Goal: Task Accomplishment & Management: Complete application form

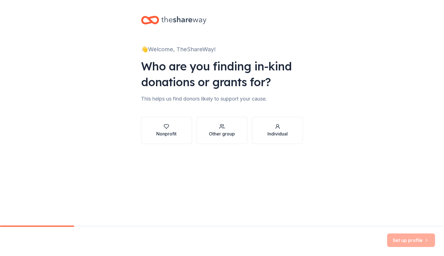
drag, startPoint x: 167, startPoint y: 133, endPoint x: 162, endPoint y: 134, distance: 4.9
click at [163, 133] on div "Nonprofit" at bounding box center [166, 133] width 20 height 7
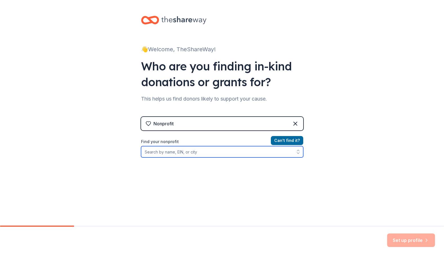
click at [195, 154] on input "Find your nonprofit" at bounding box center [222, 151] width 162 height 11
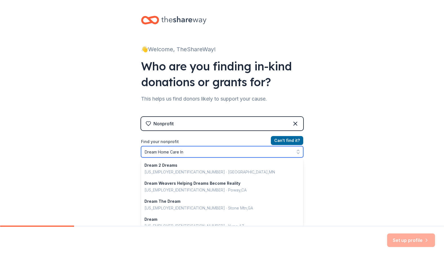
type input "Dream Home Care Inc"
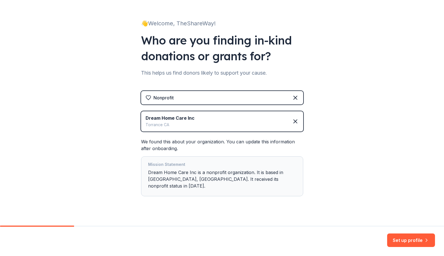
scroll to position [28, 0]
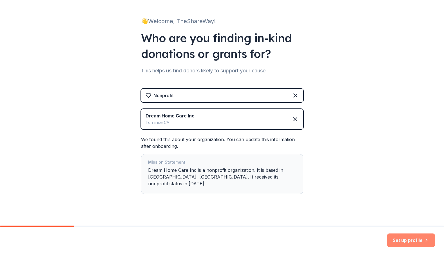
click at [407, 242] on button "Set up profile" at bounding box center [411, 240] width 48 height 14
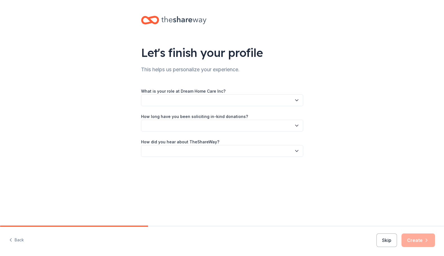
click at [200, 99] on button "button" at bounding box center [222, 100] width 162 height 12
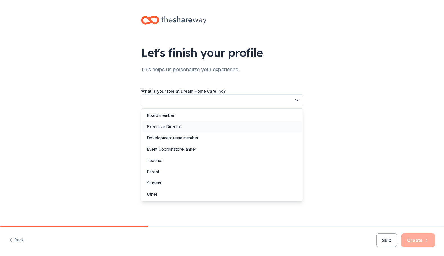
click at [188, 123] on div "Executive Director" at bounding box center [221, 126] width 159 height 11
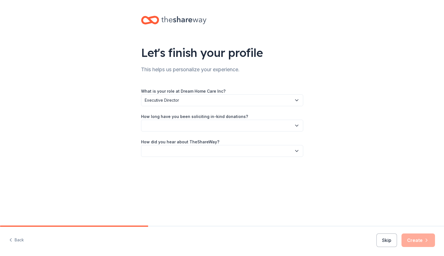
click at [188, 123] on button "button" at bounding box center [222, 126] width 162 height 12
click at [186, 149] on div "1 to 2 years" at bounding box center [221, 151] width 159 height 11
click at [186, 149] on button "button" at bounding box center [222, 151] width 162 height 12
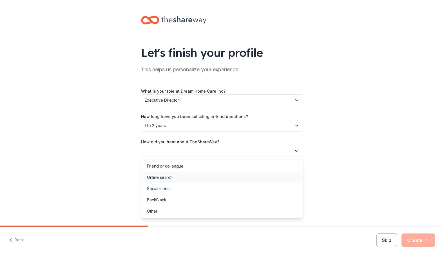
click at [185, 176] on div "Online search" at bounding box center [221, 177] width 159 height 11
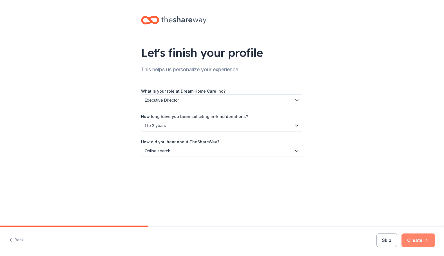
click at [419, 241] on button "Create" at bounding box center [418, 240] width 34 height 14
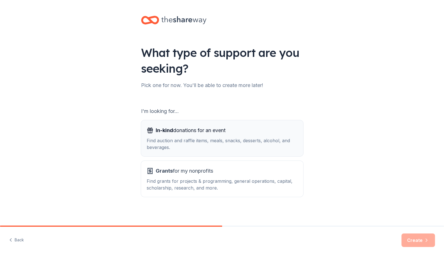
click at [271, 150] on div "Find auction and raffle items, meals, snacks, desserts, alcohol, and beverages." at bounding box center [222, 144] width 151 height 14
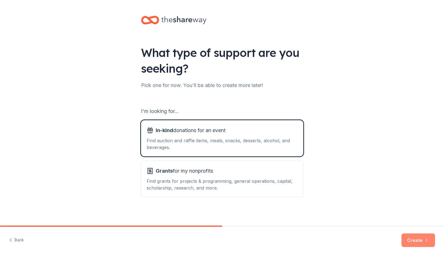
click at [422, 241] on button "Create" at bounding box center [418, 240] width 34 height 14
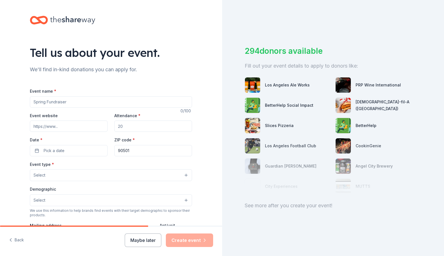
click at [91, 104] on input "Event name *" at bounding box center [111, 101] width 162 height 11
click at [90, 103] on input "Event name *" at bounding box center [111, 101] width 162 height 11
type input "H"
type input "Youth Holiday Party"
click at [163, 128] on input "Attendance *" at bounding box center [153, 125] width 78 height 11
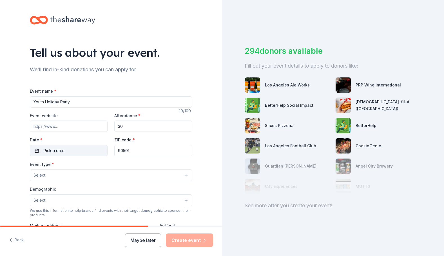
type input "30"
click at [95, 148] on button "Pick a date" at bounding box center [69, 150] width 78 height 11
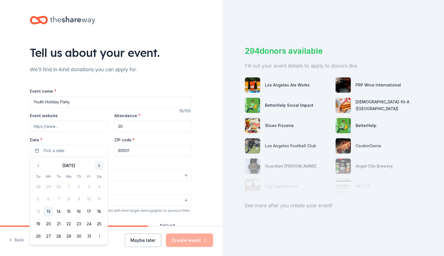
click at [98, 166] on button "Go to next month" at bounding box center [99, 166] width 8 height 8
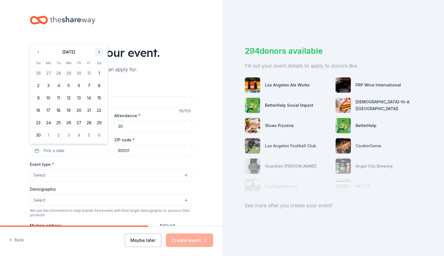
click at [100, 52] on button "Go to next month" at bounding box center [99, 52] width 8 height 8
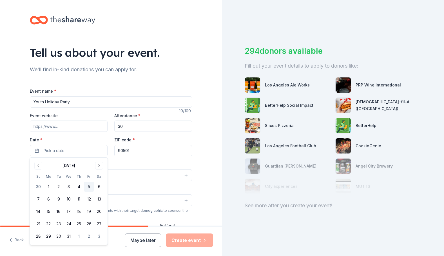
click at [88, 187] on button "5" at bounding box center [89, 187] width 10 height 10
click at [146, 161] on div "Event type * Select" at bounding box center [111, 171] width 162 height 21
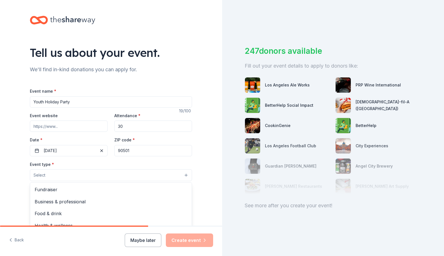
click at [139, 174] on button "Select" at bounding box center [111, 175] width 162 height 12
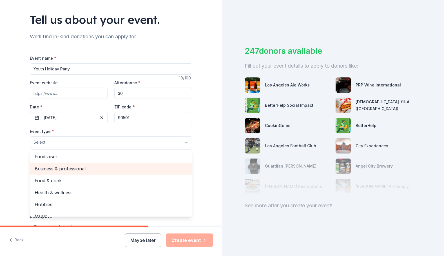
click at [78, 167] on span "Business & professional" at bounding box center [111, 168] width 153 height 7
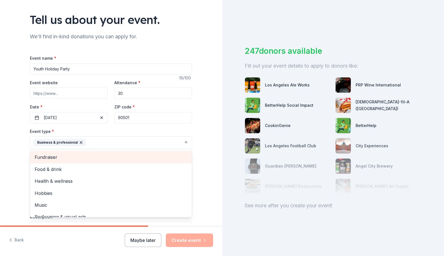
click at [77, 162] on div "Fundraiser" at bounding box center [111, 157] width 162 height 12
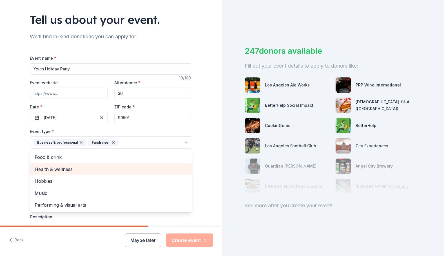
click at [75, 170] on span "Health & wellness" at bounding box center [111, 169] width 153 height 7
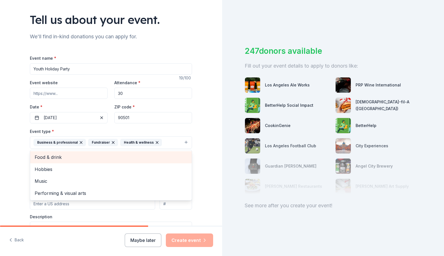
click at [77, 162] on div "Food & drink" at bounding box center [111, 157] width 162 height 12
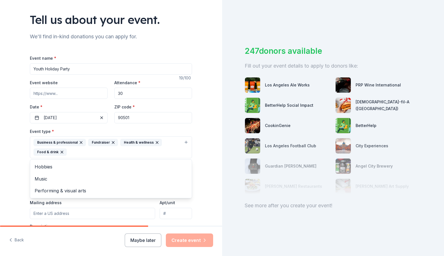
click at [208, 183] on div "Tell us about your event. We'll find in-kind donations you can apply for. Event…" at bounding box center [111, 159] width 222 height 385
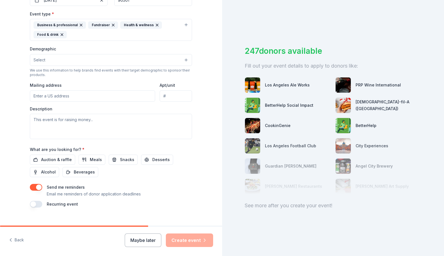
scroll to position [149, 0]
click at [72, 101] on input "Mailing address" at bounding box center [92, 96] width 125 height 11
type input "[STREET_ADDRESS]"
type input "Ste 132"
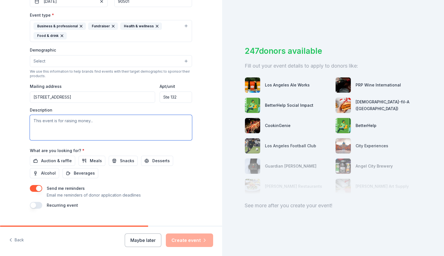
click at [134, 125] on textarea at bounding box center [111, 127] width 162 height 25
type textarea "This event aims to bring holiday joy for our [PERSON_NAME] youth who have high …"
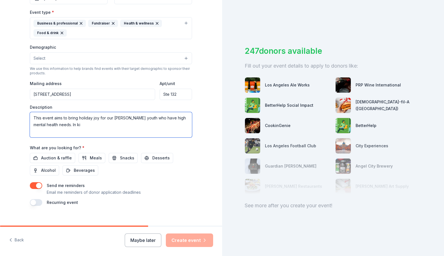
scroll to position [159, 0]
